Goal: Navigation & Orientation: Find specific page/section

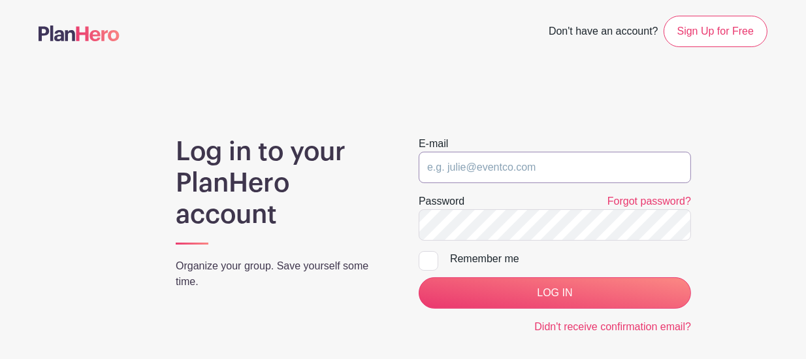
click at [494, 171] on input "email" at bounding box center [555, 167] width 273 height 31
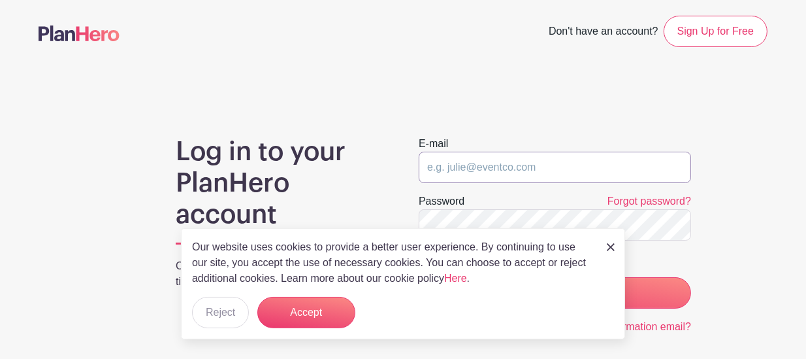
type input "[PERSON_NAME][EMAIL_ADDRESS][DOMAIN_NAME]"
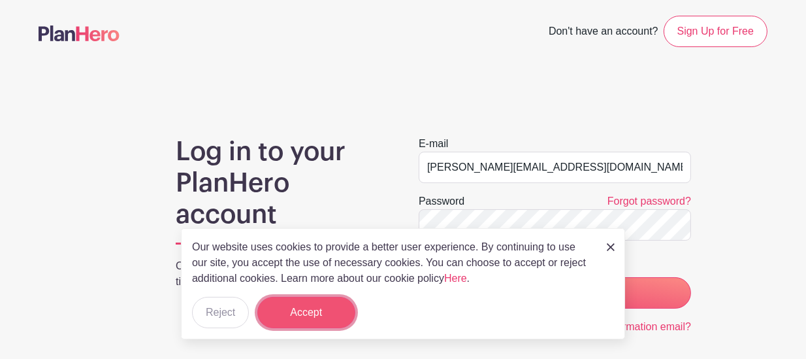
click at [313, 306] on button "Accept" at bounding box center [306, 312] width 98 height 31
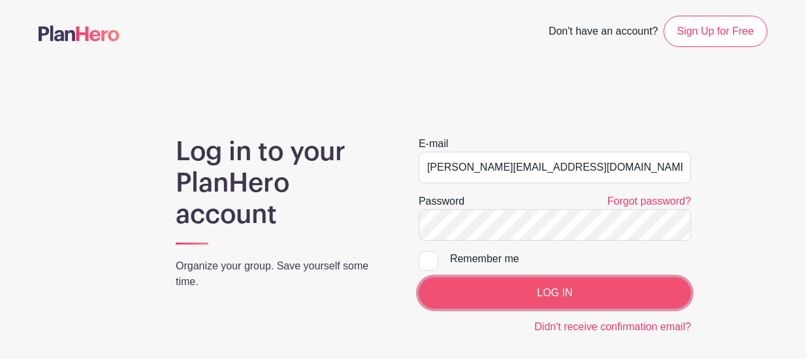
click at [499, 297] on input "LOG IN" at bounding box center [555, 292] width 273 height 31
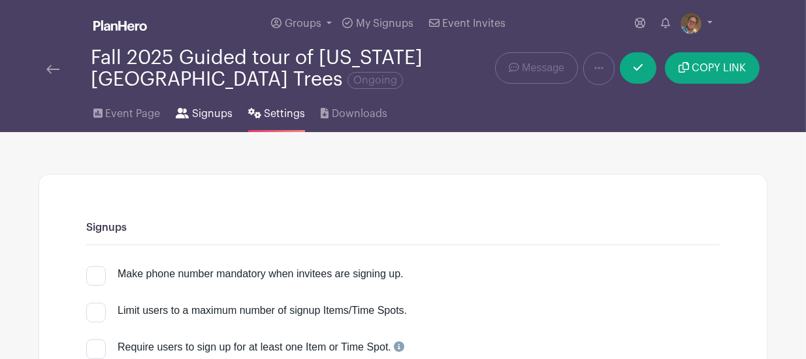
click at [205, 116] on span "Signups" at bounding box center [212, 114] width 41 height 16
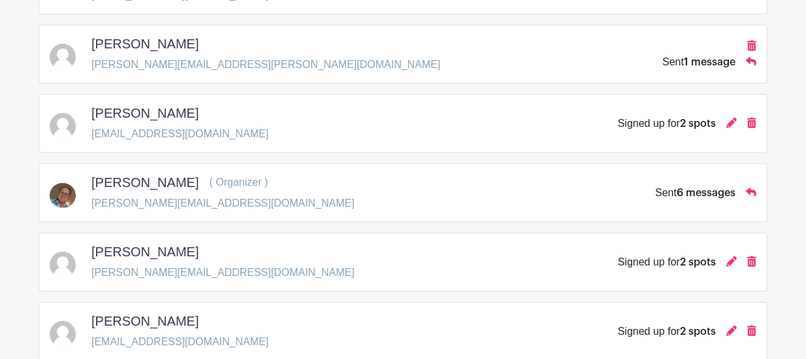
scroll to position [767, 0]
click at [753, 263] on icon at bounding box center [752, 261] width 9 height 10
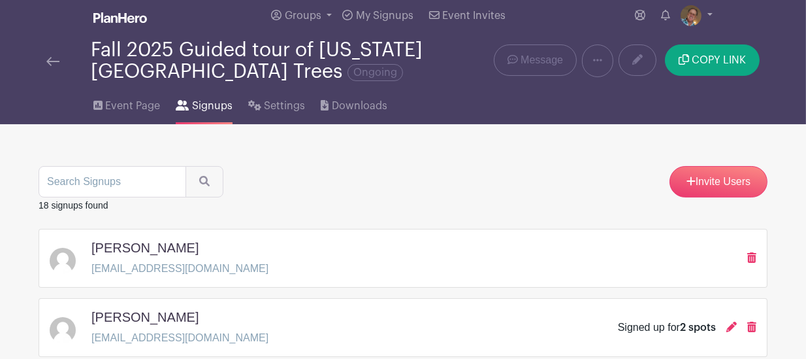
scroll to position [0, 0]
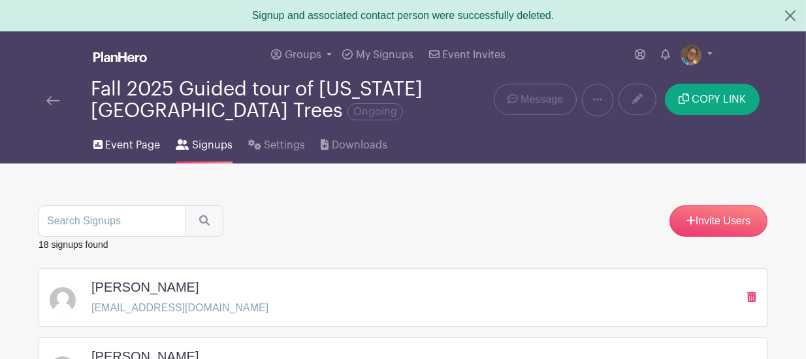
click at [139, 139] on span "Event Page" at bounding box center [132, 145] width 55 height 16
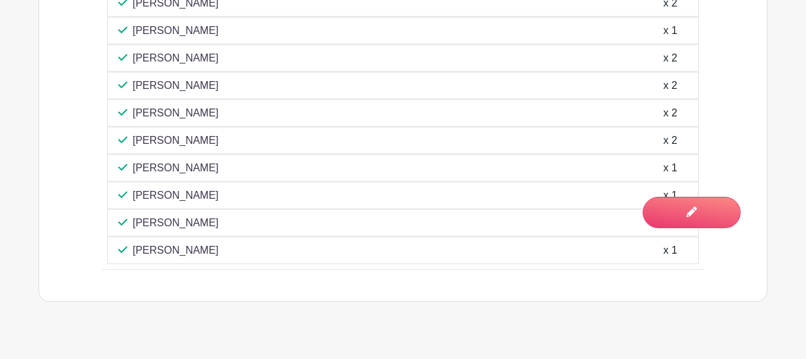
scroll to position [1420, 0]
